Goal: Find contact information: Find contact information

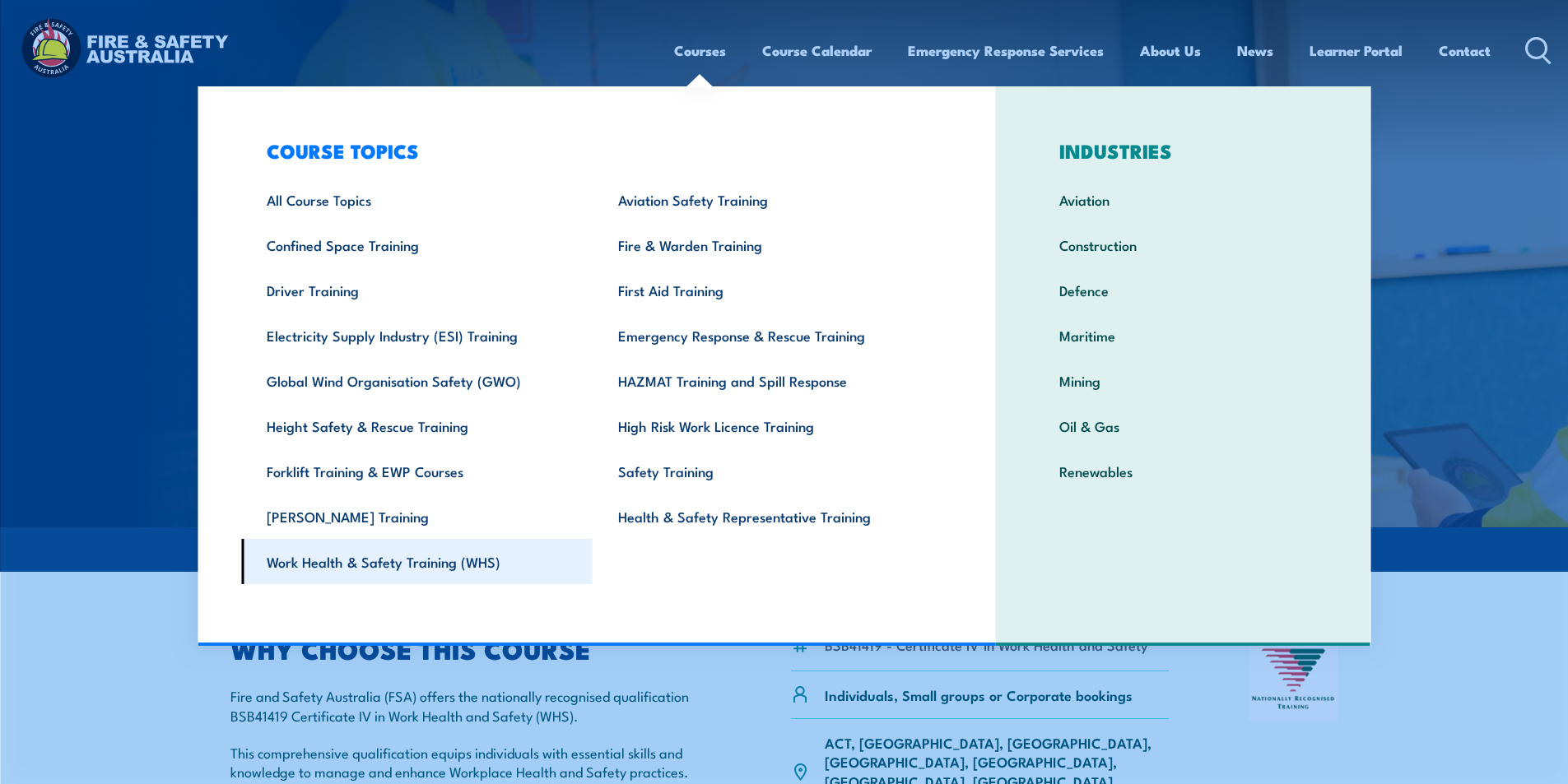
click at [475, 562] on link "Work Health & Safety Training (WHS)" at bounding box center [417, 562] width 352 height 45
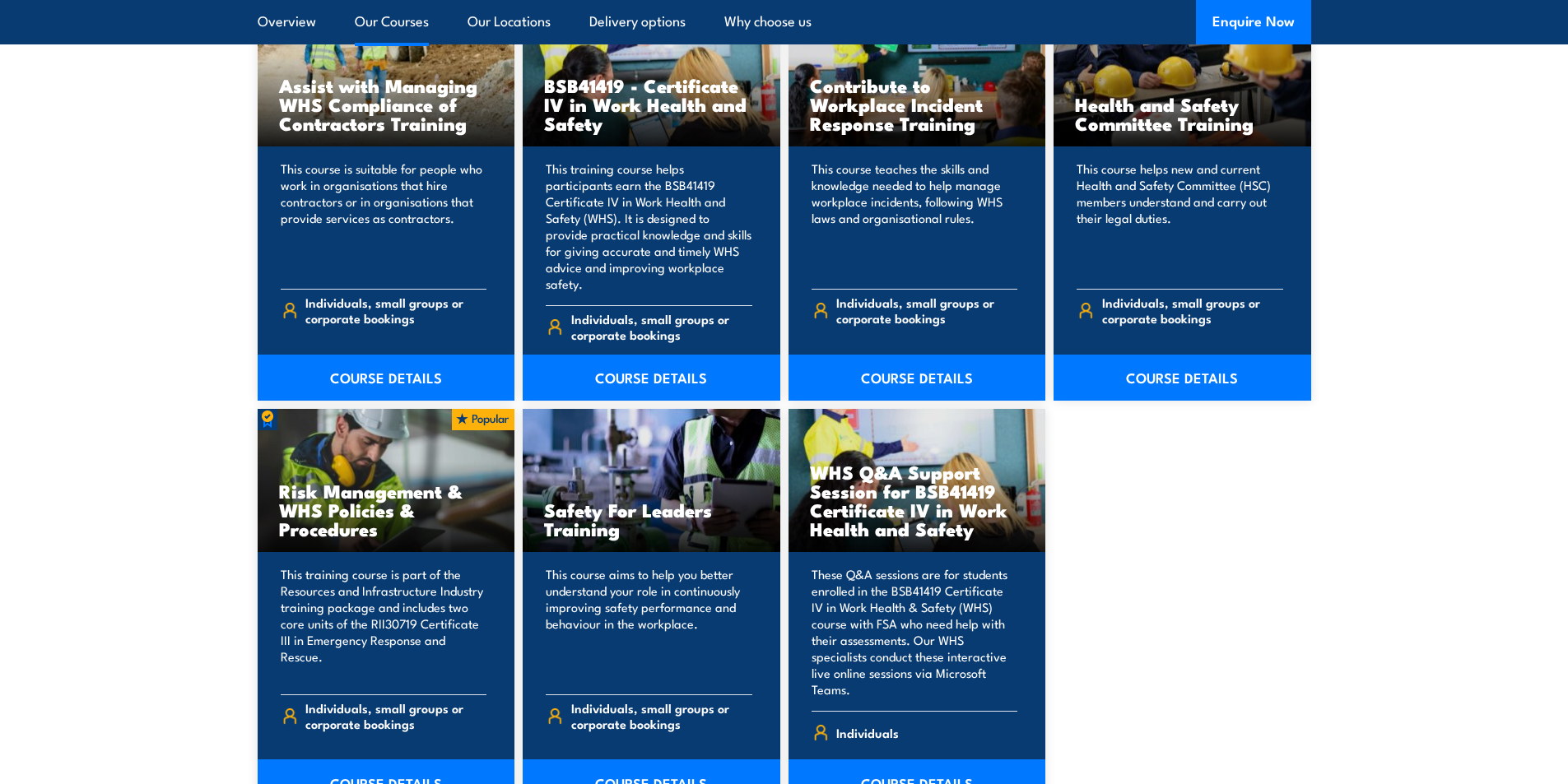
scroll to position [1372, 0]
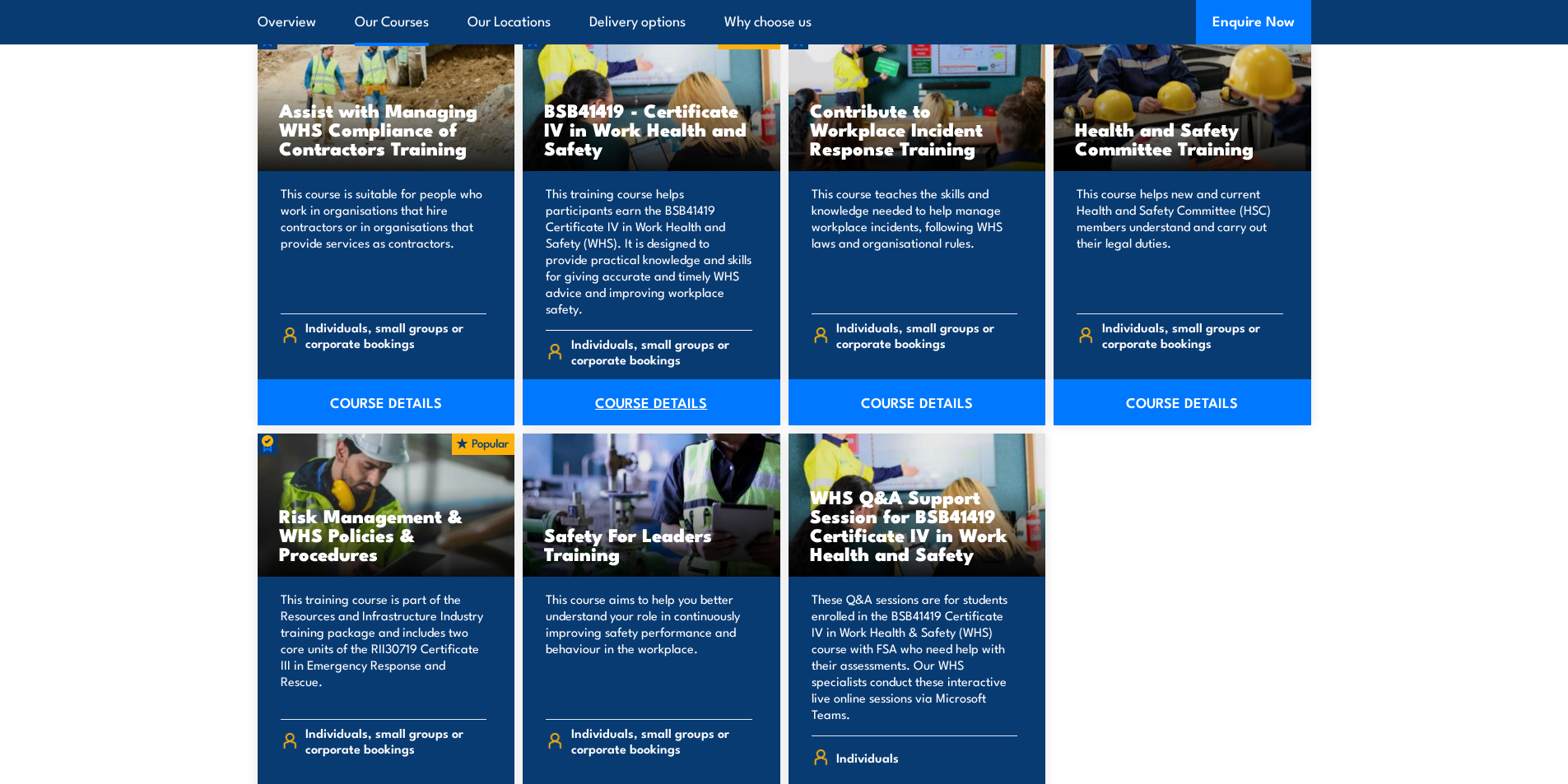
click at [654, 386] on link "COURSE DETAILS" at bounding box center [651, 402] width 258 height 46
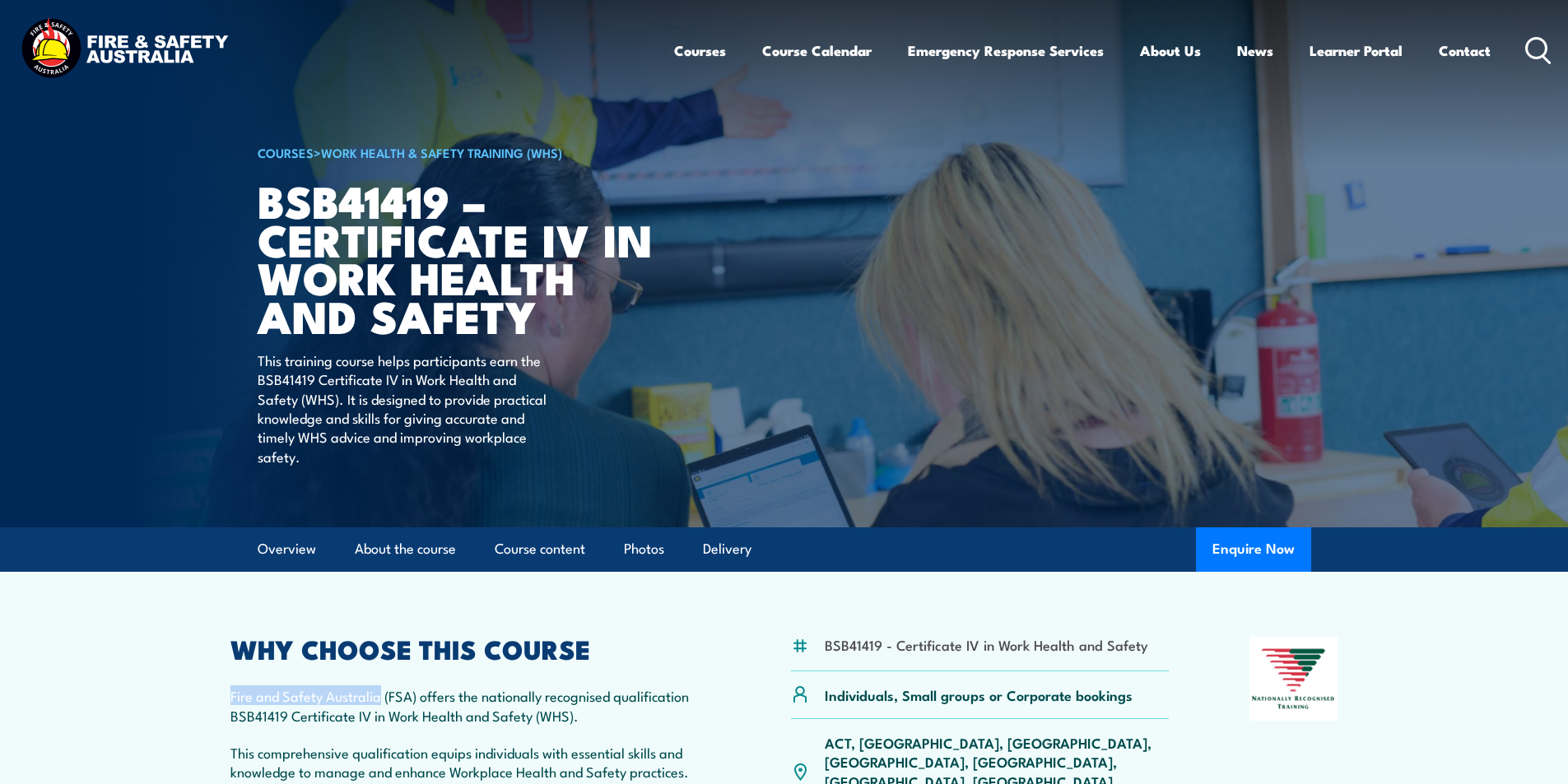
drag, startPoint x: 238, startPoint y: 697, endPoint x: 380, endPoint y: 698, distance: 142.0
click at [380, 698] on p "Fire and Safety Australia (FSA) offers the nationally recognised qualification …" at bounding box center [471, 705] width 481 height 39
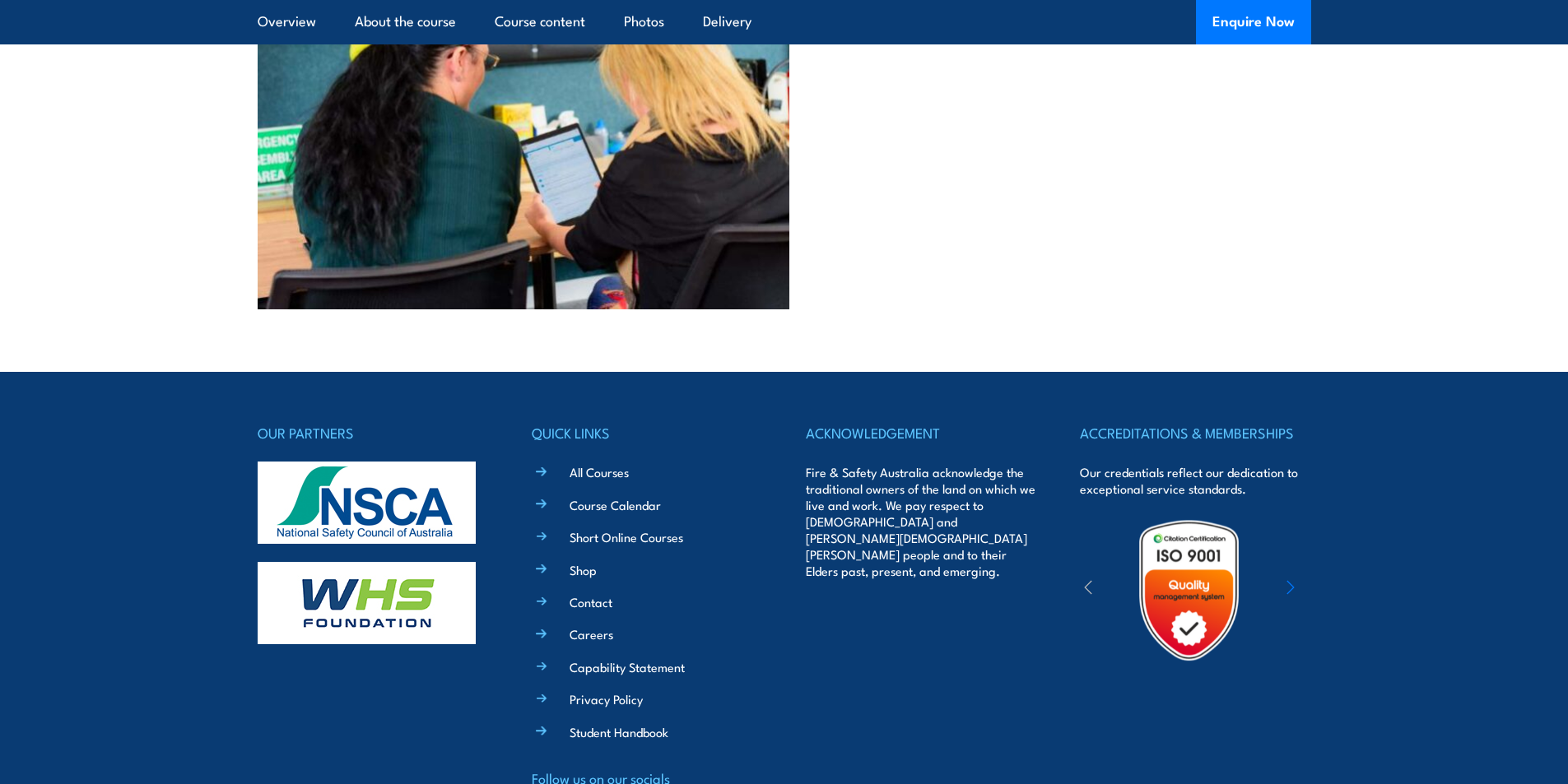
scroll to position [7269, 0]
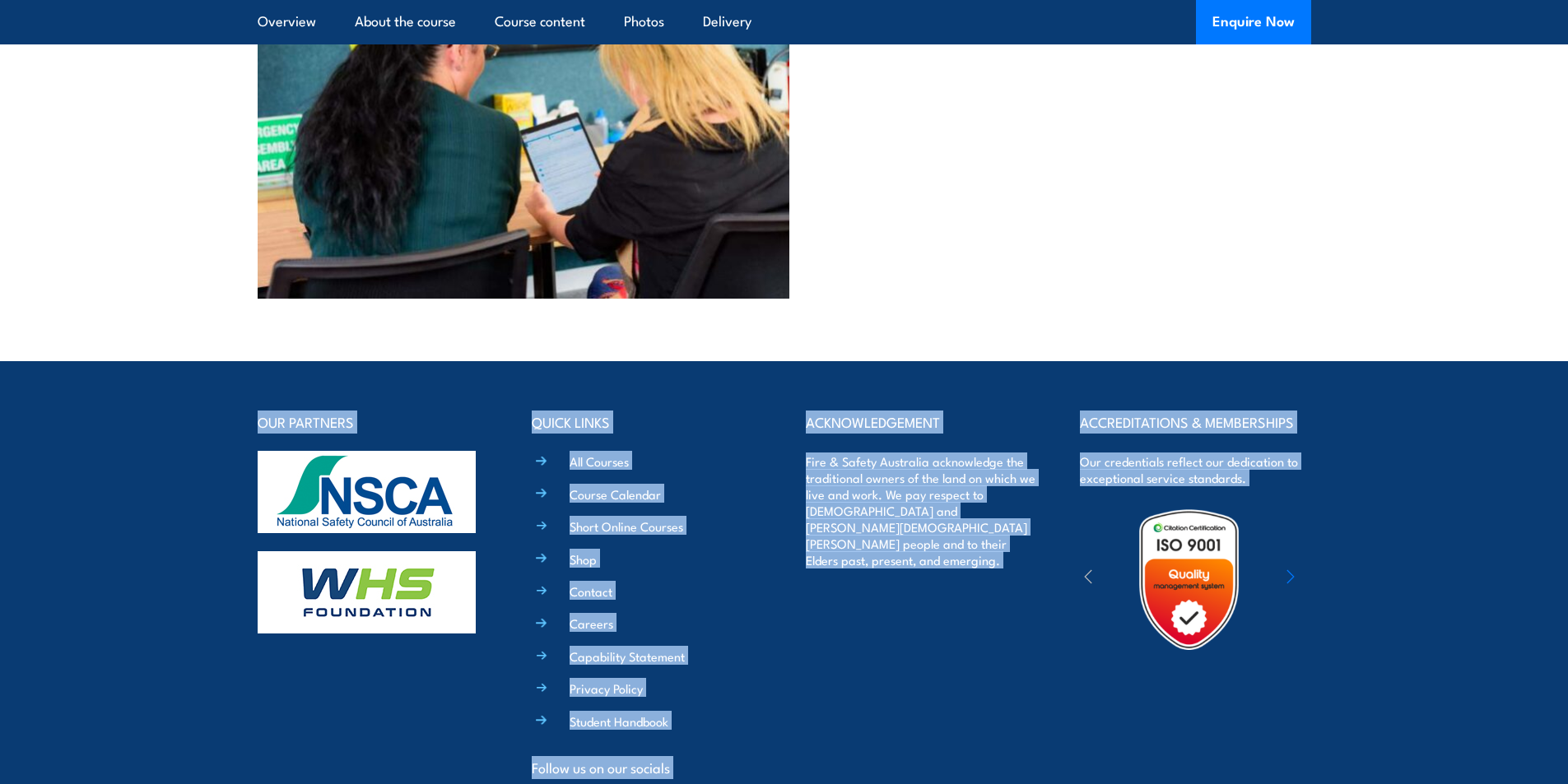
drag, startPoint x: 1567, startPoint y: 753, endPoint x: 1461, endPoint y: 158, distance: 604.4
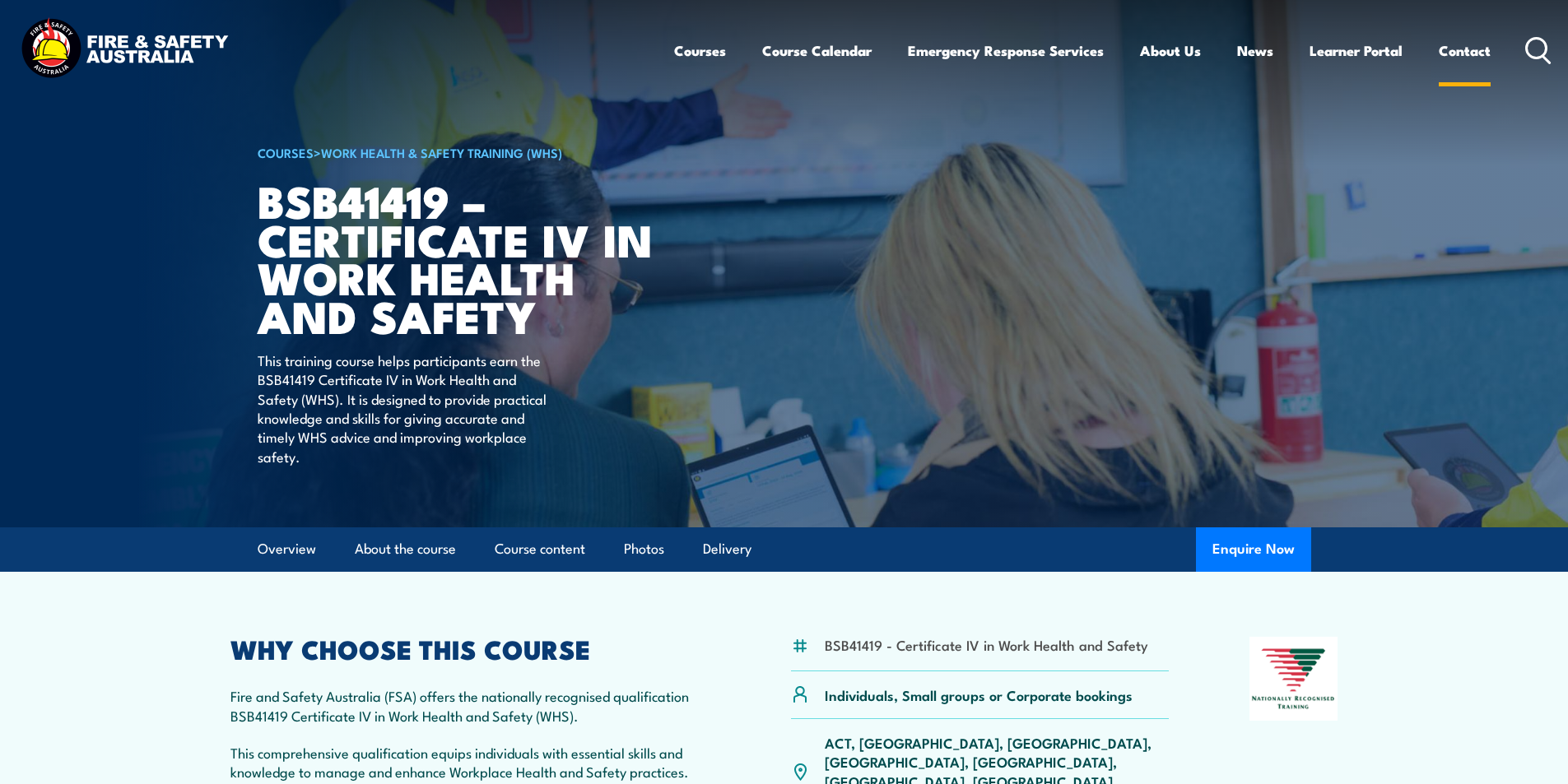
click at [1457, 54] on link "Contact" at bounding box center [1465, 50] width 52 height 43
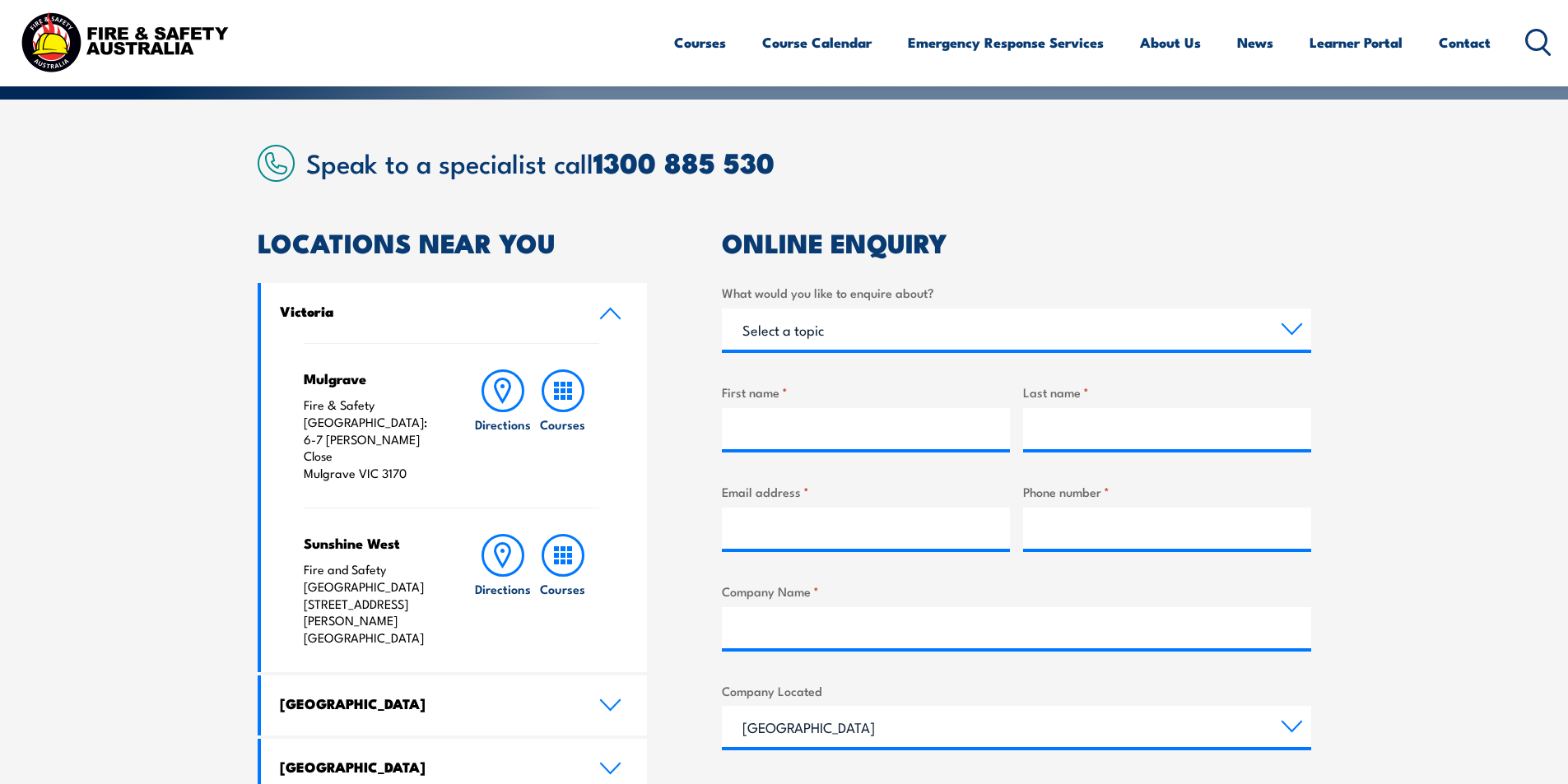
scroll to position [384, 0]
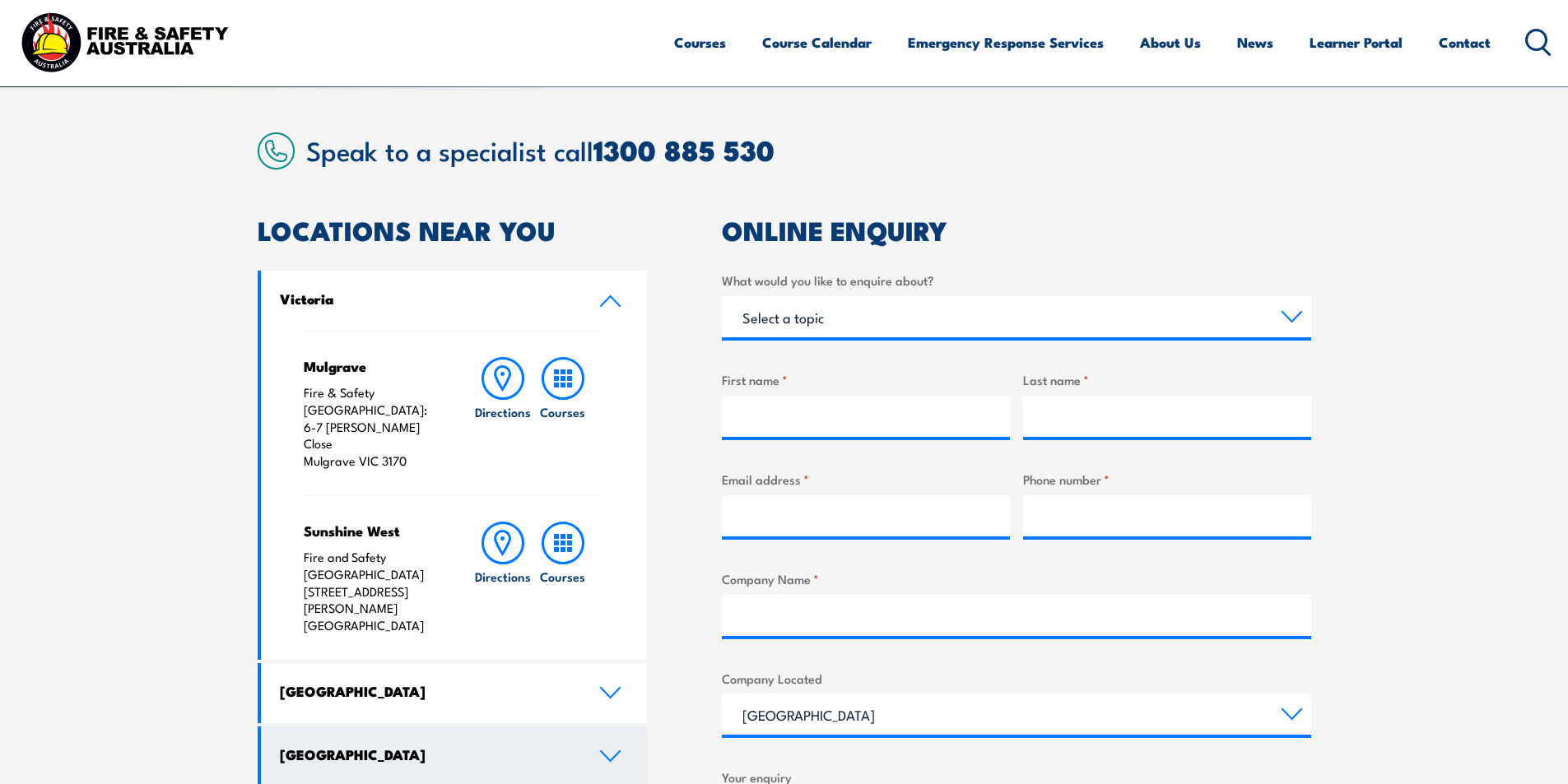
click at [622, 726] on link "[GEOGRAPHIC_DATA]" at bounding box center [454, 757] width 387 height 60
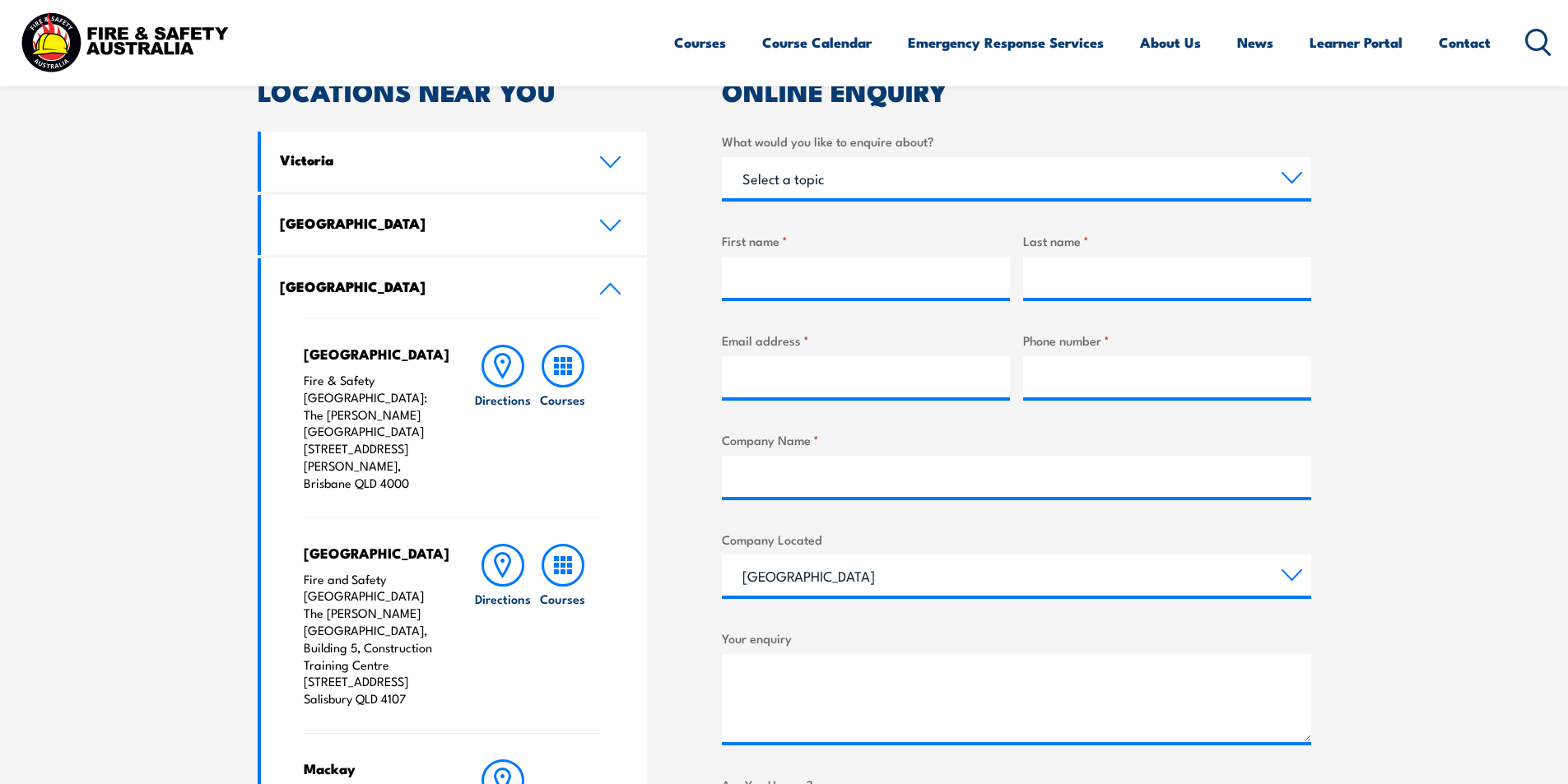
scroll to position [549, 0]
